Goal: Information Seeking & Learning: Learn about a topic

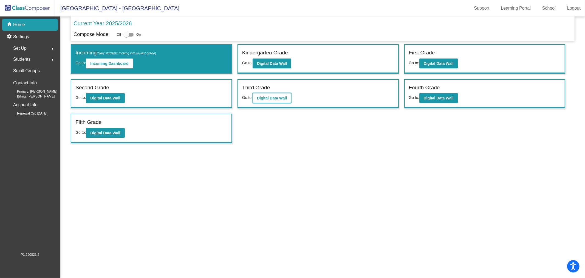
click at [288, 96] on button "Digital Data Wall" at bounding box center [272, 98] width 39 height 10
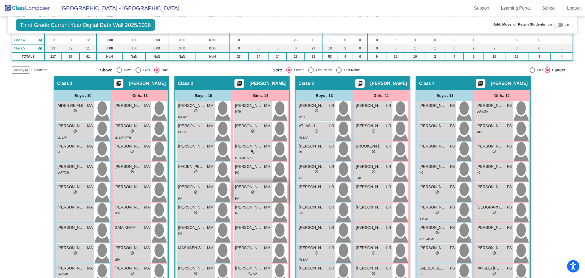
scroll to position [72, 0]
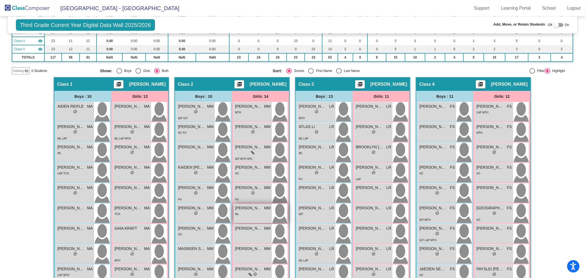
click at [257, 215] on div "ML" at bounding box center [252, 214] width 35 height 6
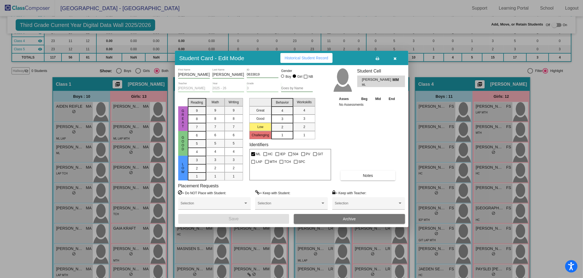
click at [396, 60] on button "button" at bounding box center [395, 58] width 18 height 10
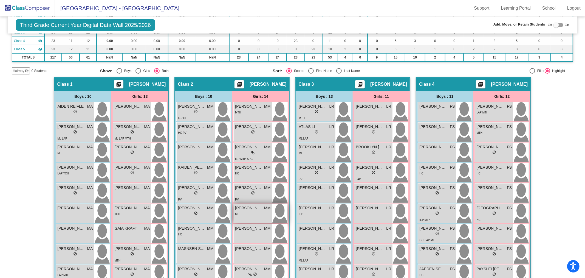
click at [252, 208] on span "[PERSON_NAME]" at bounding box center [248, 208] width 27 height 6
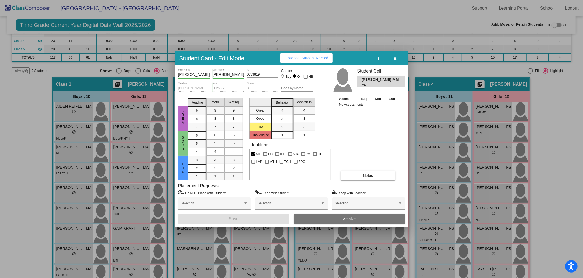
click at [396, 59] on icon "button" at bounding box center [394, 59] width 3 height 4
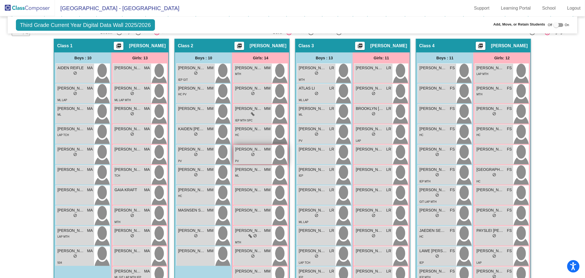
scroll to position [90, 0]
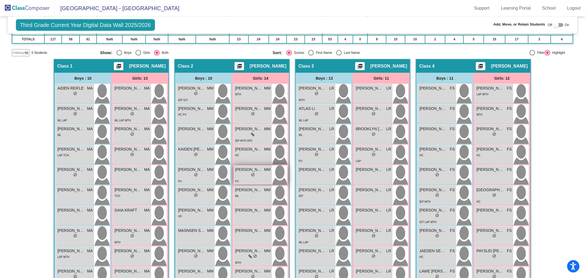
click at [247, 170] on span "[PERSON_NAME] NULL" at bounding box center [248, 170] width 27 height 6
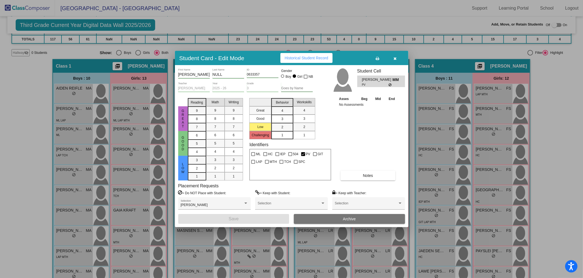
click at [396, 59] on icon "button" at bounding box center [394, 59] width 3 height 4
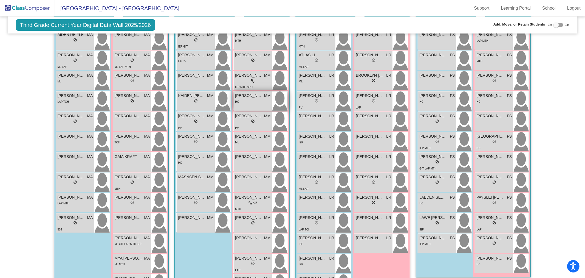
scroll to position [181, 0]
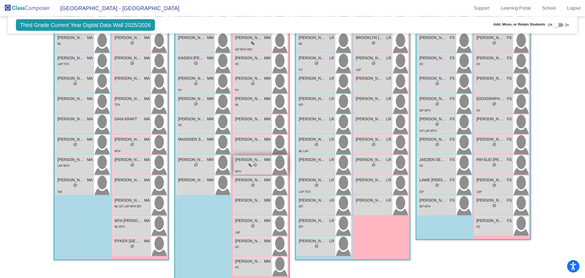
click at [254, 163] on span "do_not_disturb_alt" at bounding box center [255, 165] width 4 height 4
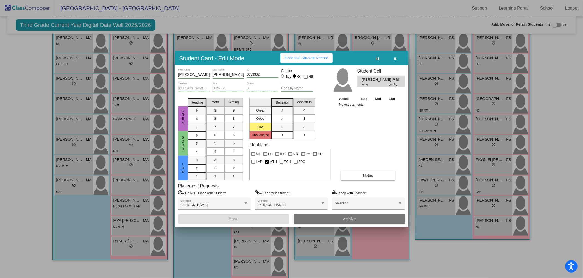
click at [396, 60] on icon "button" at bounding box center [394, 59] width 3 height 4
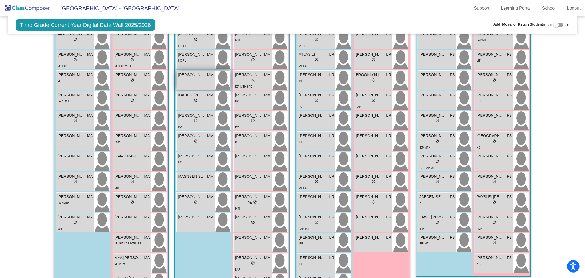
scroll to position [144, 0]
click at [194, 74] on span "[PERSON_NAME]" at bounding box center [191, 75] width 27 height 6
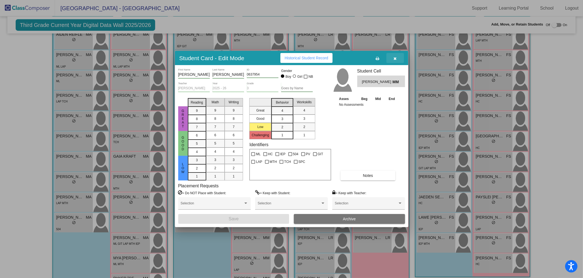
click at [394, 59] on icon "button" at bounding box center [394, 59] width 3 height 4
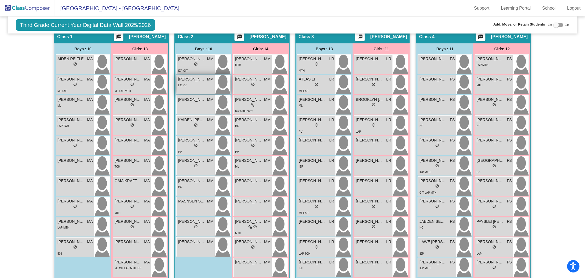
scroll to position [118, 0]
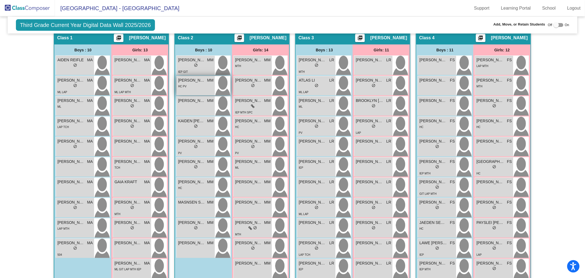
click at [188, 83] on div "HC PV" at bounding box center [195, 86] width 35 height 6
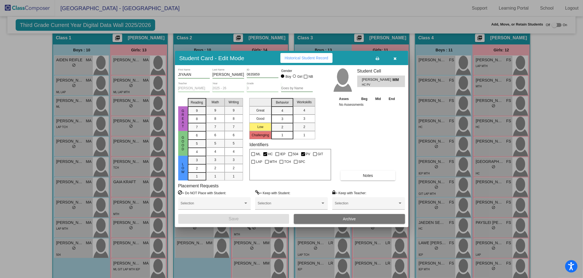
click at [395, 59] on icon "button" at bounding box center [394, 59] width 3 height 4
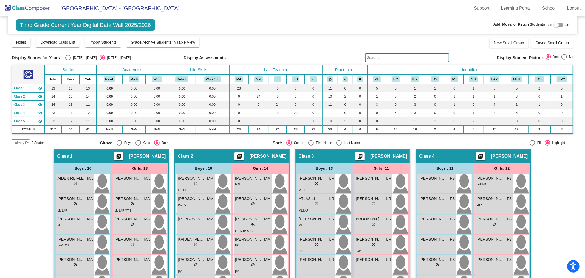
scroll to position [3, 0]
